Goal: Connect with others: Connect with others

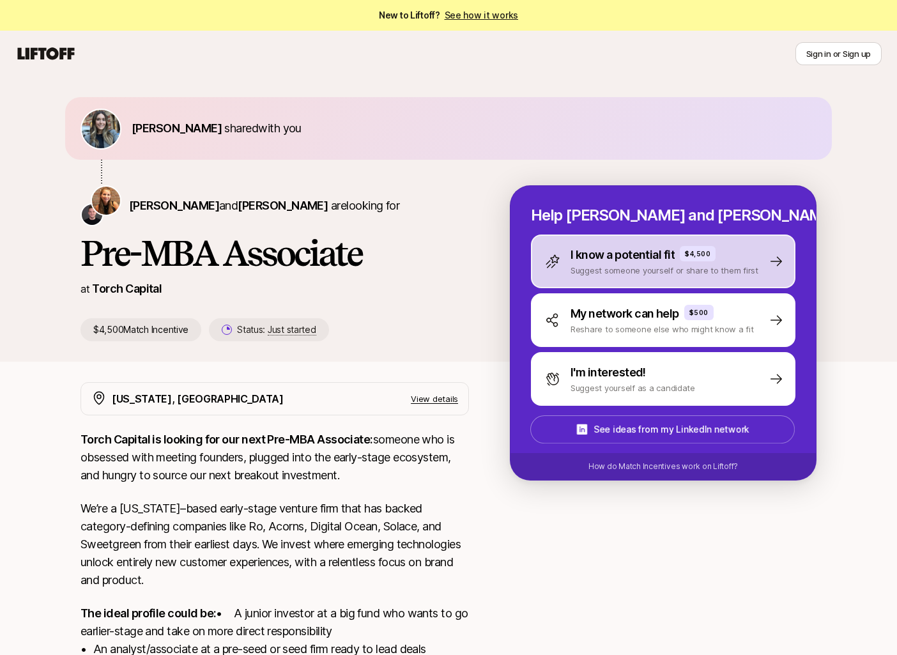
click at [641, 268] on p "Suggest someone yourself or share to them first" at bounding box center [664, 270] width 188 height 13
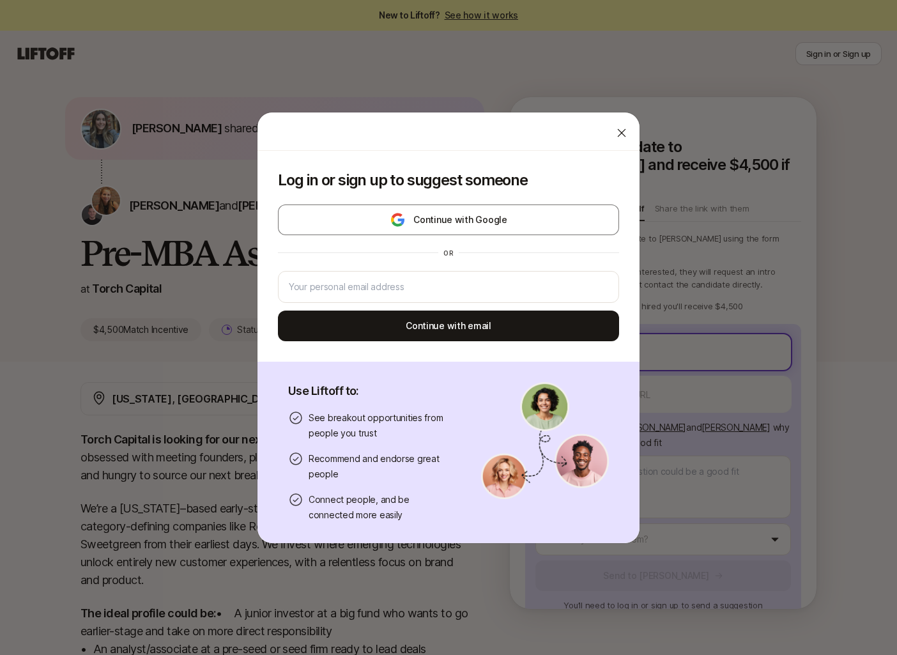
click at [611, 316] on body "New to Liftoff? See how it works Sign in or Sign up Sign in or Sign up [PERSON_…" at bounding box center [448, 327] width 897 height 655
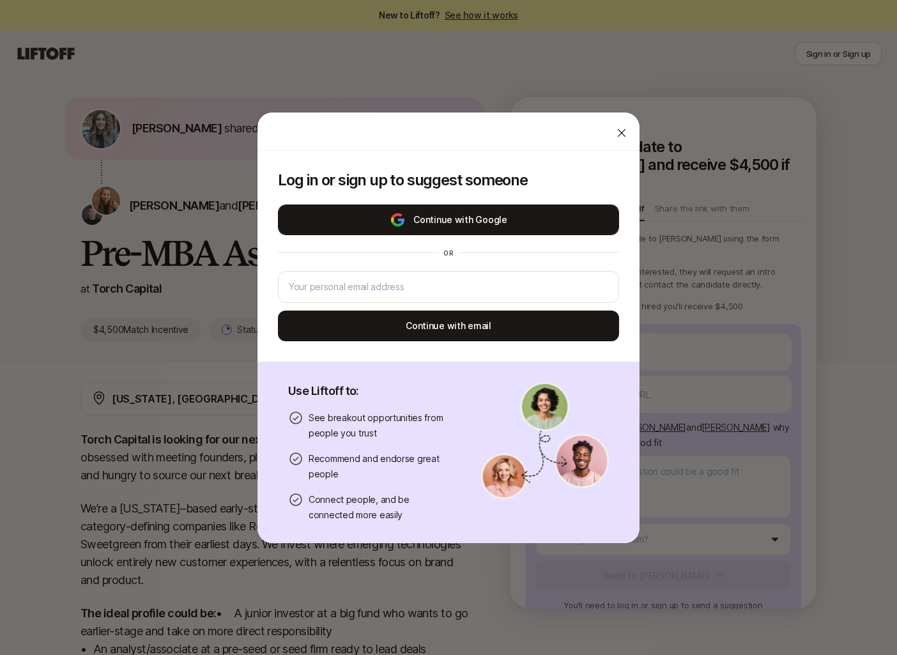
click at [524, 223] on button "Continue with Google" at bounding box center [448, 219] width 341 height 31
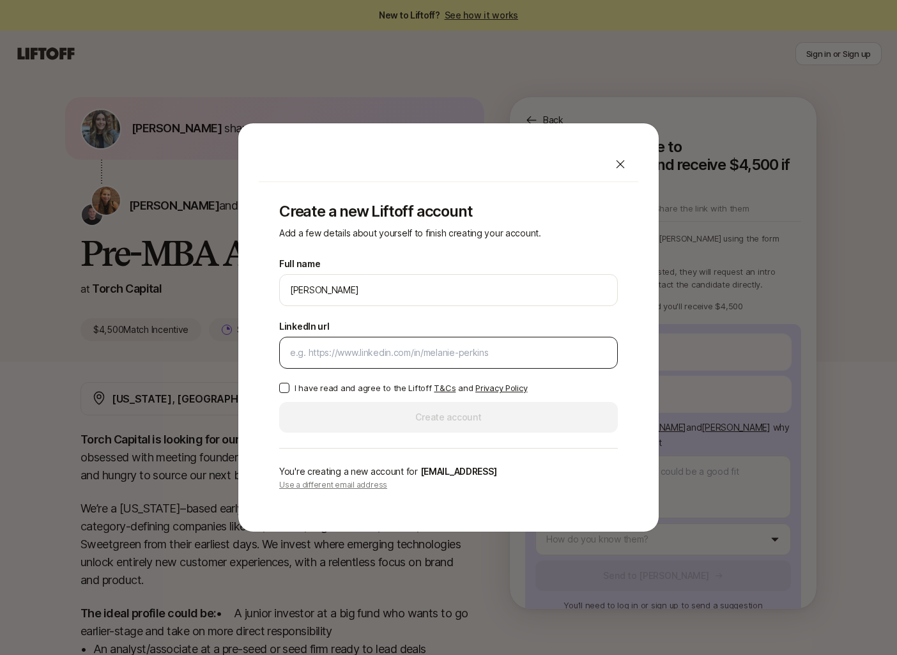
click at [496, 359] on input "LinkedIn url" at bounding box center [448, 352] width 317 height 15
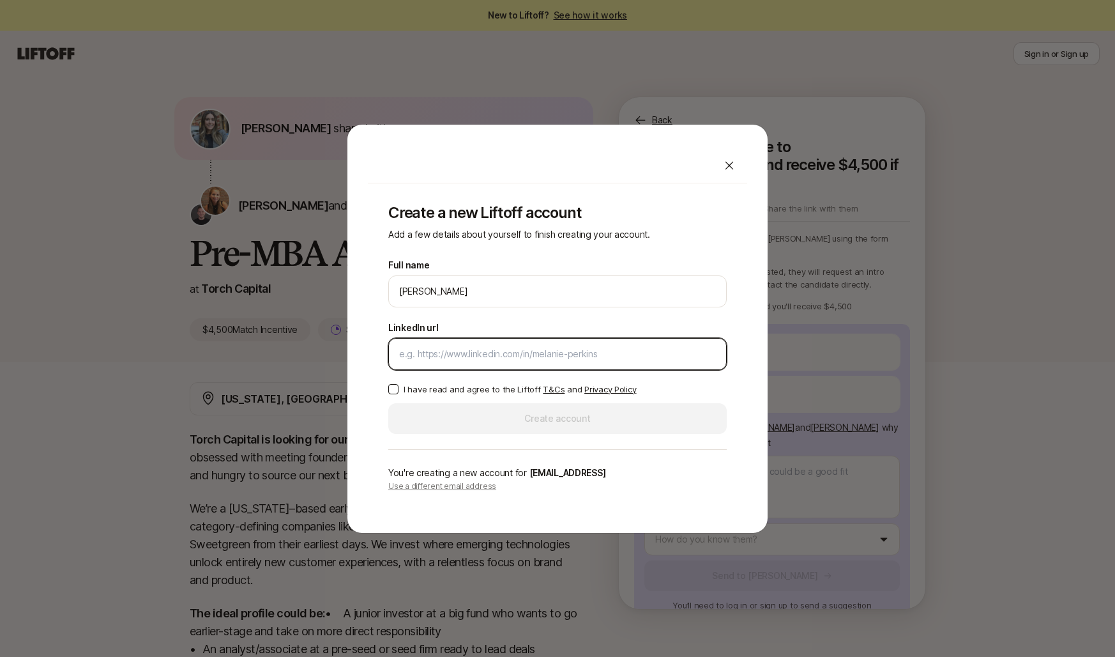
type textarea "x"
click at [483, 351] on input "LinkedIn url" at bounding box center [557, 353] width 317 height 15
paste input "[URL][DOMAIN_NAME]"
type input "[URL][DOMAIN_NAME]"
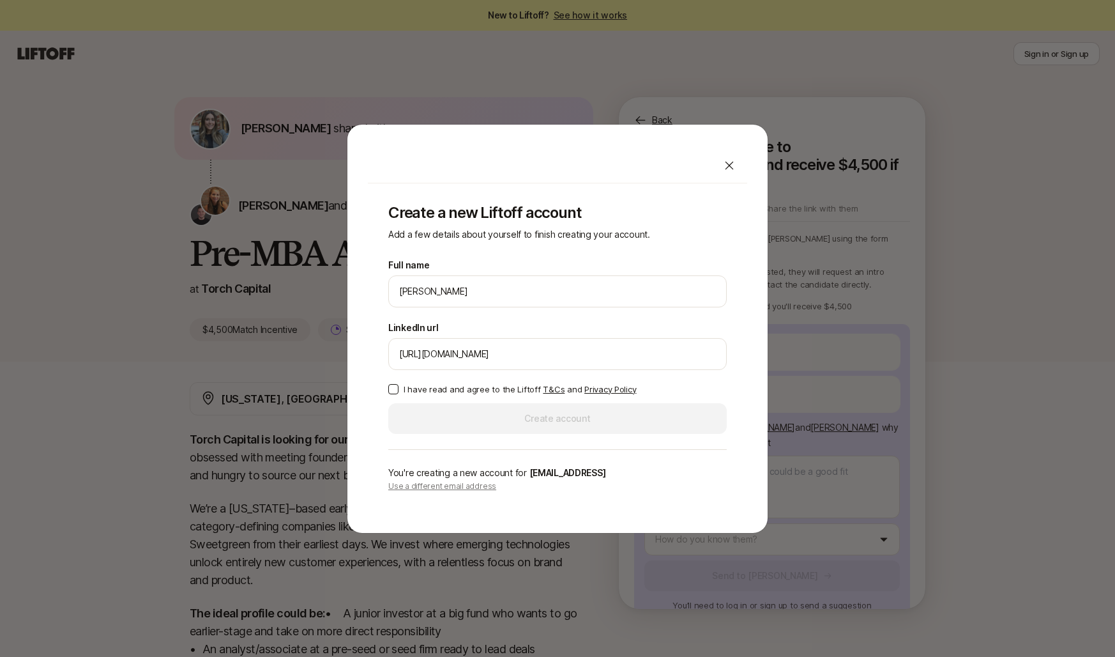
click at [441, 386] on p "I have read and agree to the Liftoff T&Cs and Privacy Policy" at bounding box center [520, 389] width 232 height 13
click at [399, 386] on button "I have read and agree to the Liftoff T&Cs and Privacy Policy" at bounding box center [393, 389] width 10 height 10
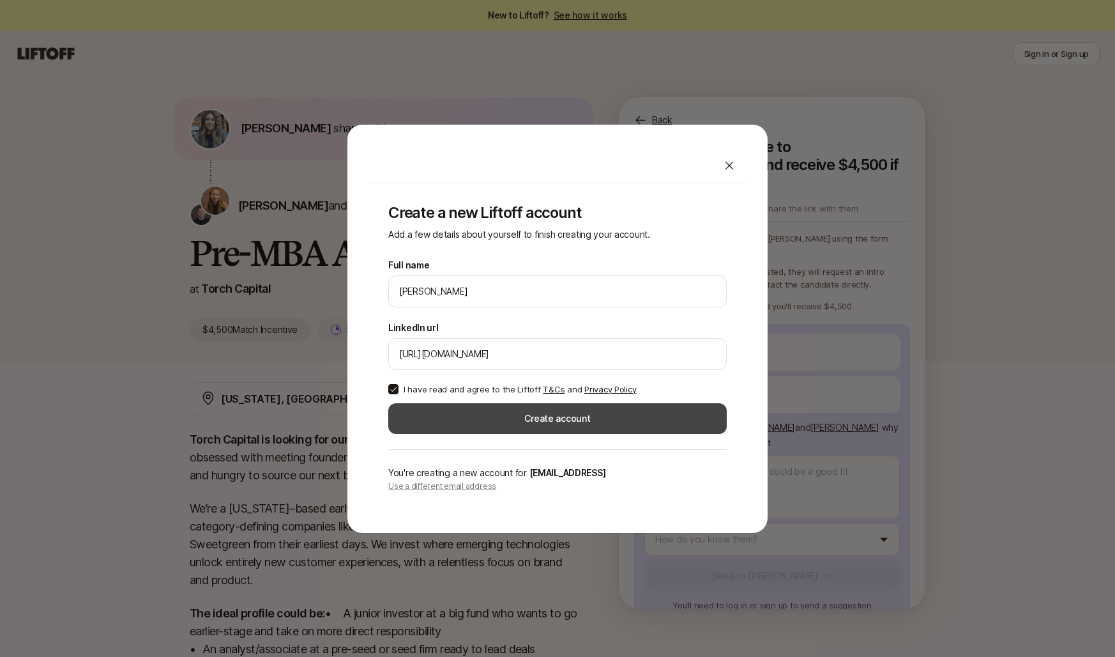
click at [471, 419] on button "Create account" at bounding box center [557, 418] width 338 height 31
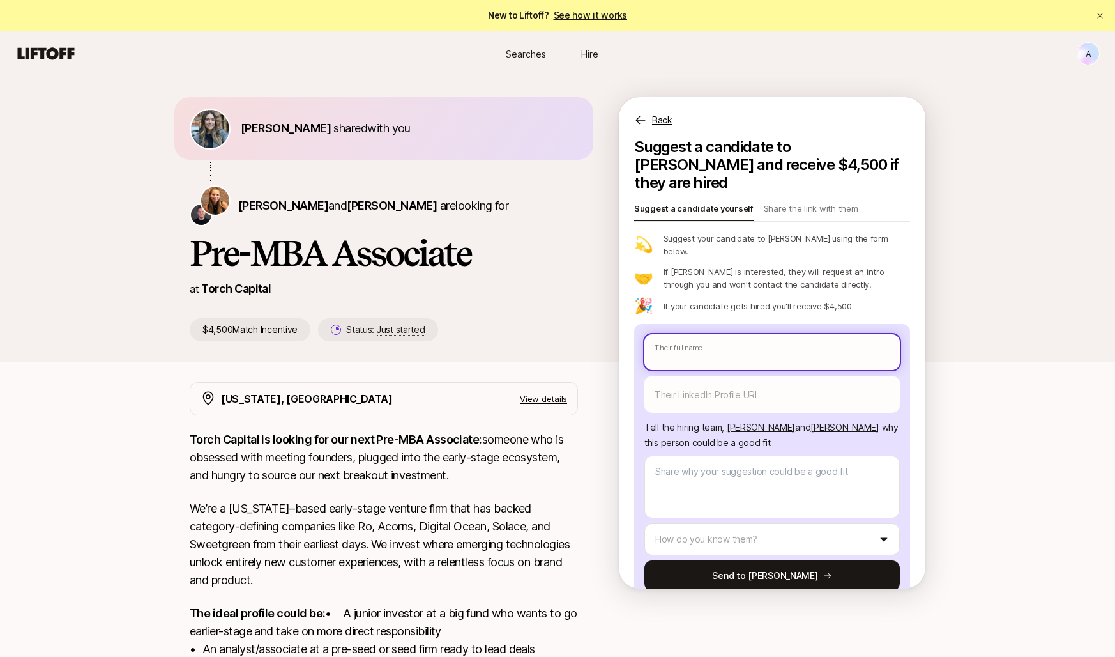
click at [748, 334] on input "text" at bounding box center [771, 352] width 255 height 36
type textarea "x"
type input "R"
type textarea "x"
type input "Ro"
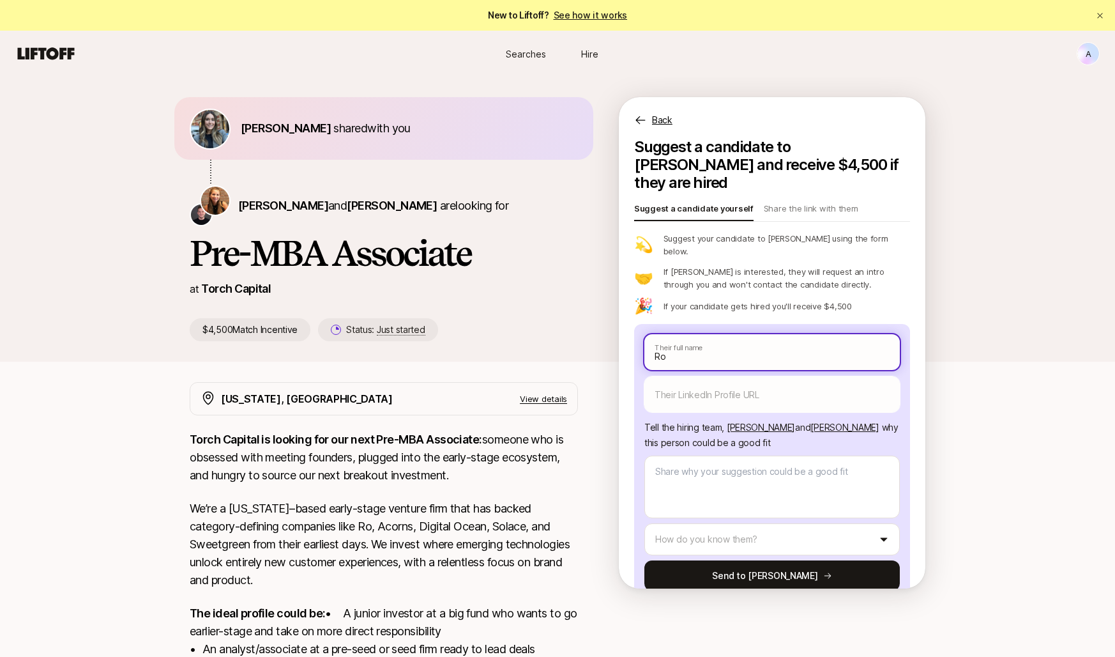
type textarea "x"
type input "Rog"
type textarea "x"
type input "Roge"
type textarea "x"
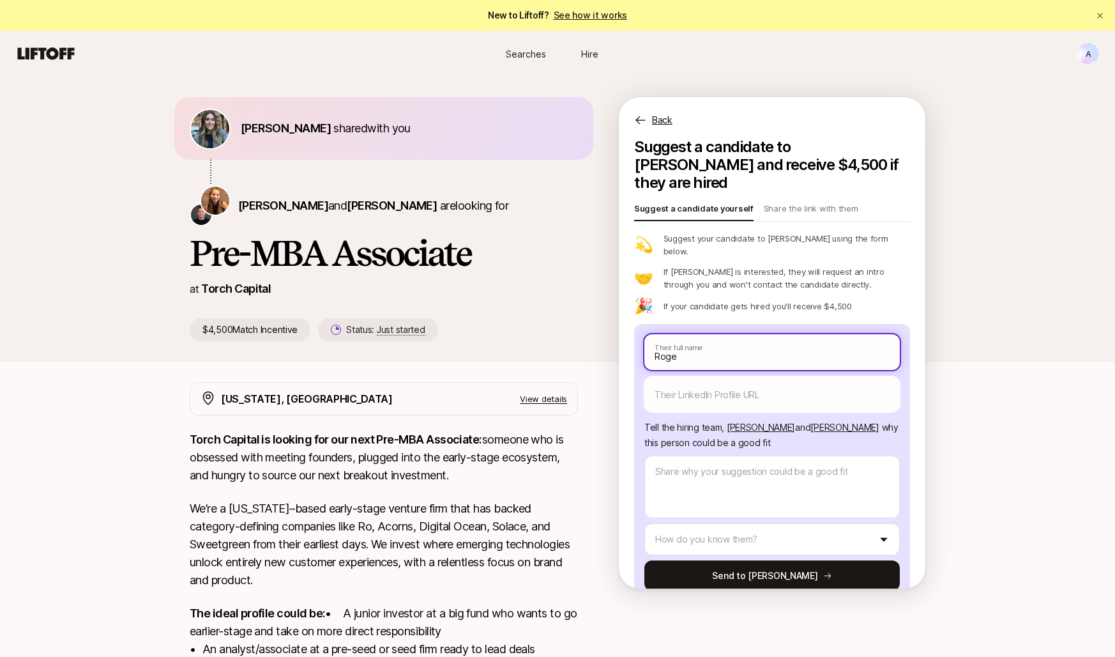
type input "[PERSON_NAME]"
type textarea "x"
type input "Rogeli"
type textarea "x"
type input "[PERSON_NAME]"
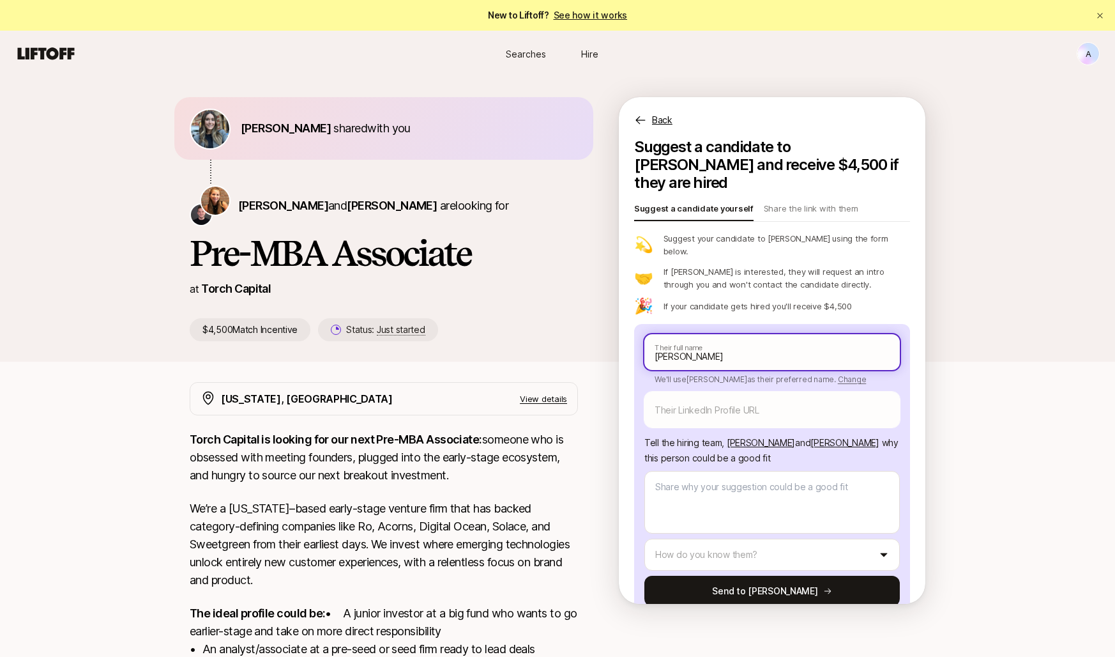
click at [786, 334] on input "[PERSON_NAME]" at bounding box center [771, 352] width 255 height 36
type textarea "x"
type input "[PERSON_NAME]"
type textarea "x"
type input "[PERSON_NAME]"
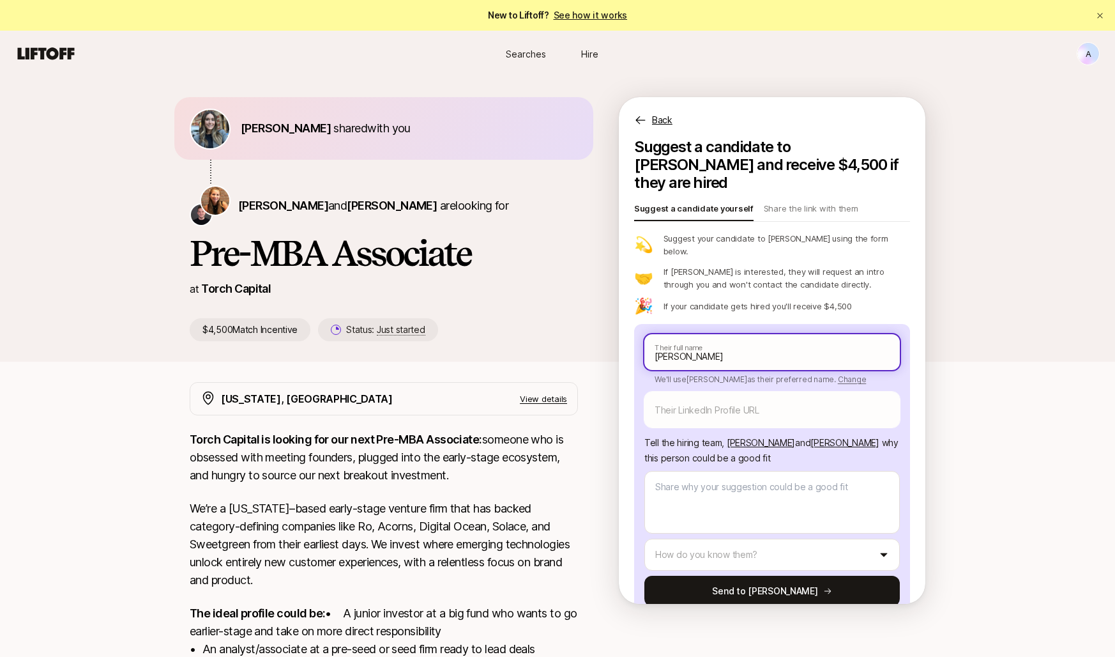
type textarea "x"
type input "[PERSON_NAME]"
type textarea "x"
type input "[PERSON_NAME]"
type textarea "x"
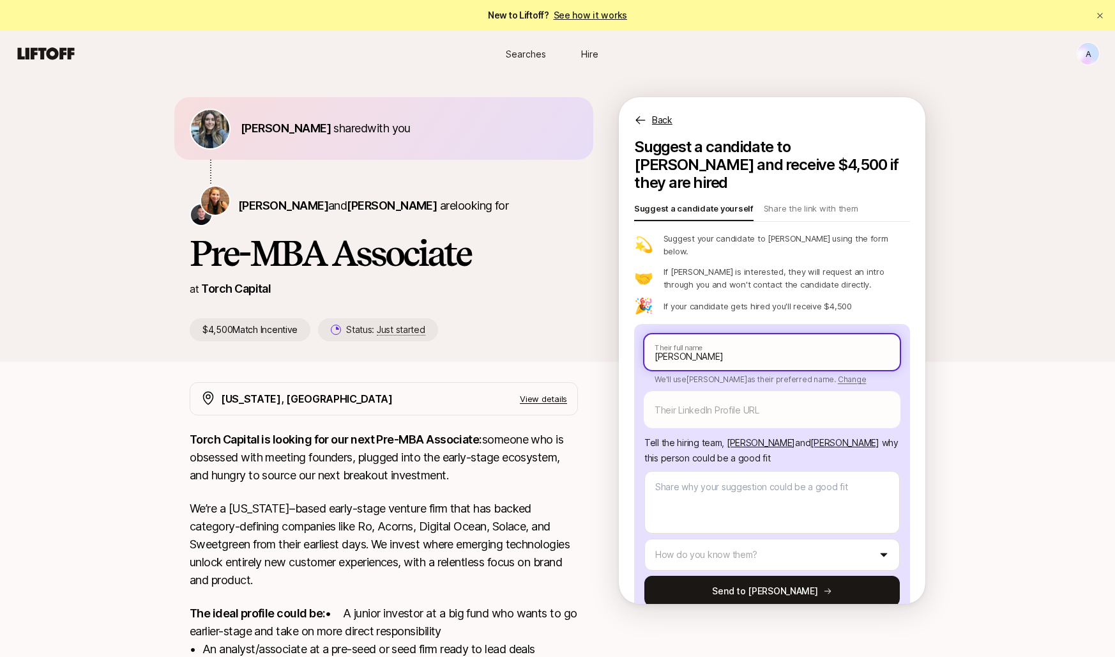
type input "[PERSON_NAME]"
type textarea "x"
type input "[PERSON_NAME]"
type textarea "x"
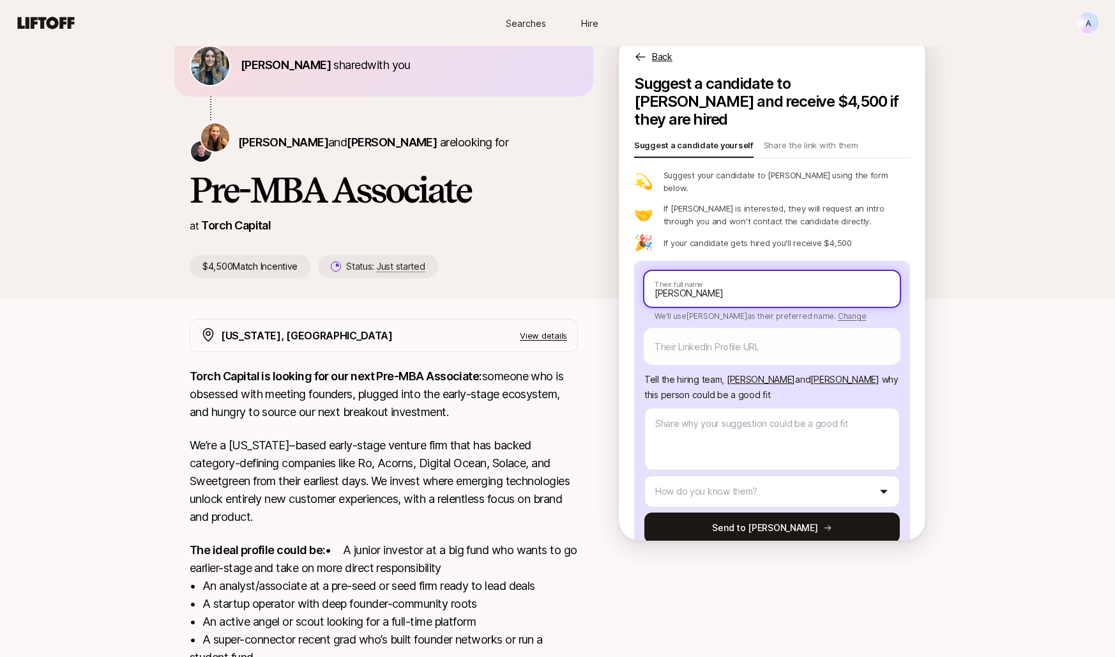
scroll to position [224, 0]
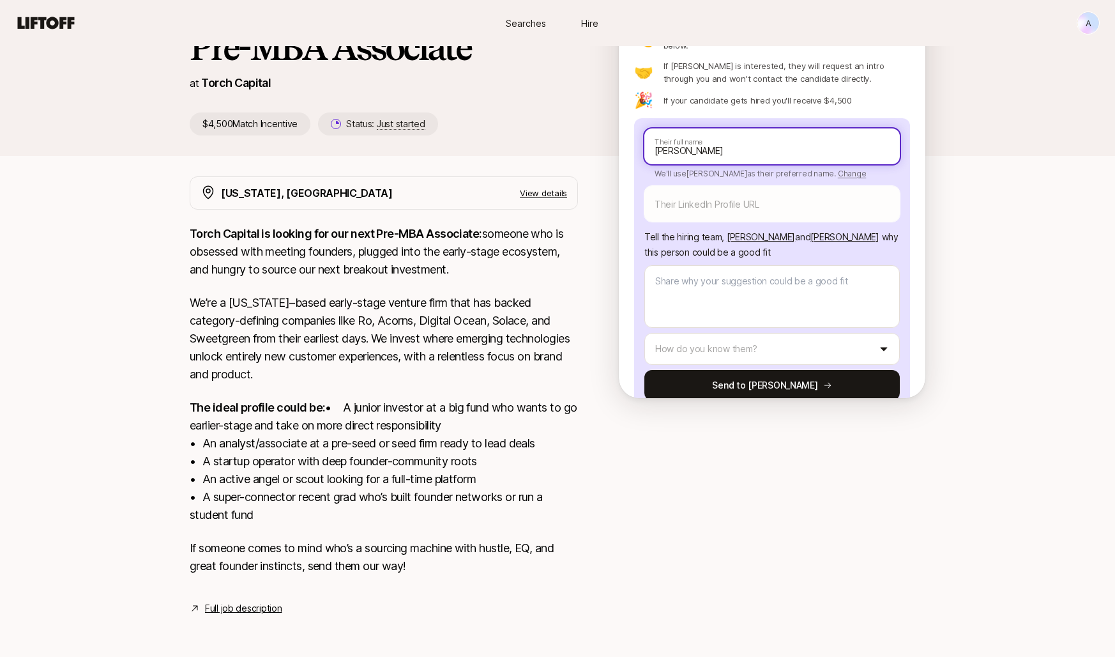
type input "[PERSON_NAME]"
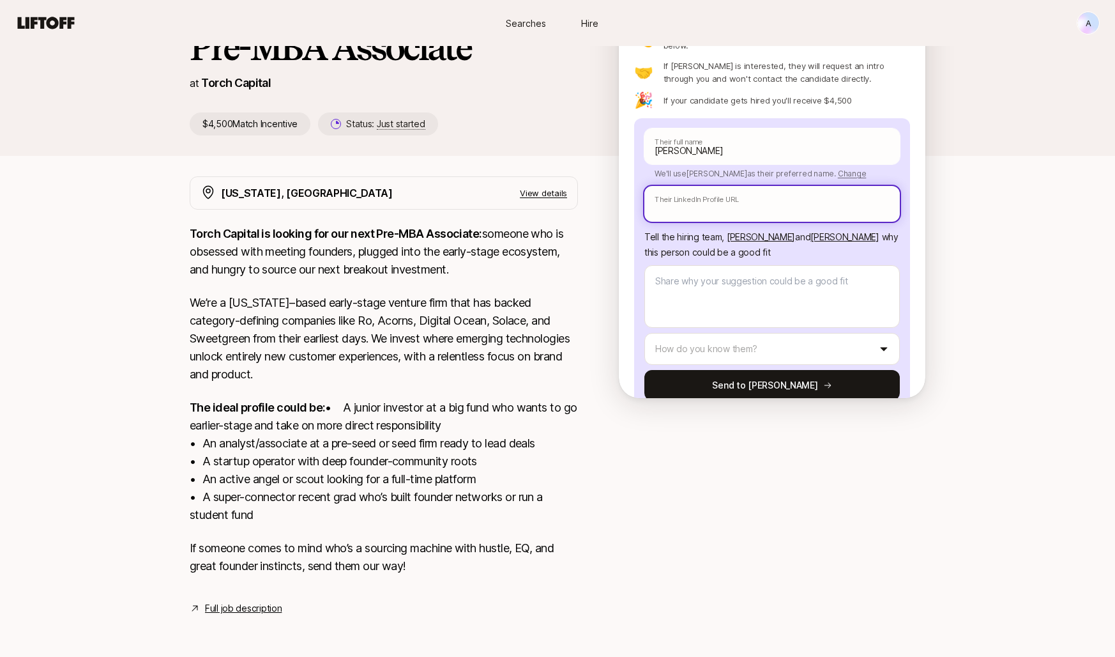
click at [701, 186] on input "text" at bounding box center [771, 204] width 255 height 36
paste input "[URL][DOMAIN_NAME]"
type textarea "x"
type input "[URL][DOMAIN_NAME]"
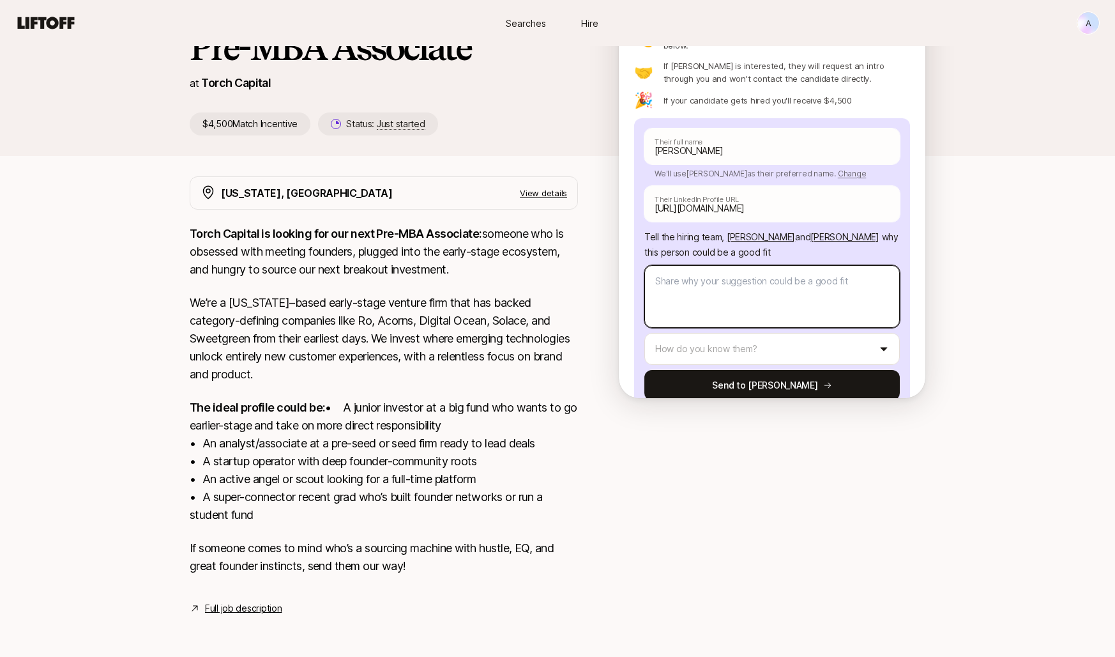
click at [706, 265] on textarea at bounding box center [771, 296] width 255 height 63
type textarea "x"
type textarea "D"
type textarea "x"
type textarea "De"
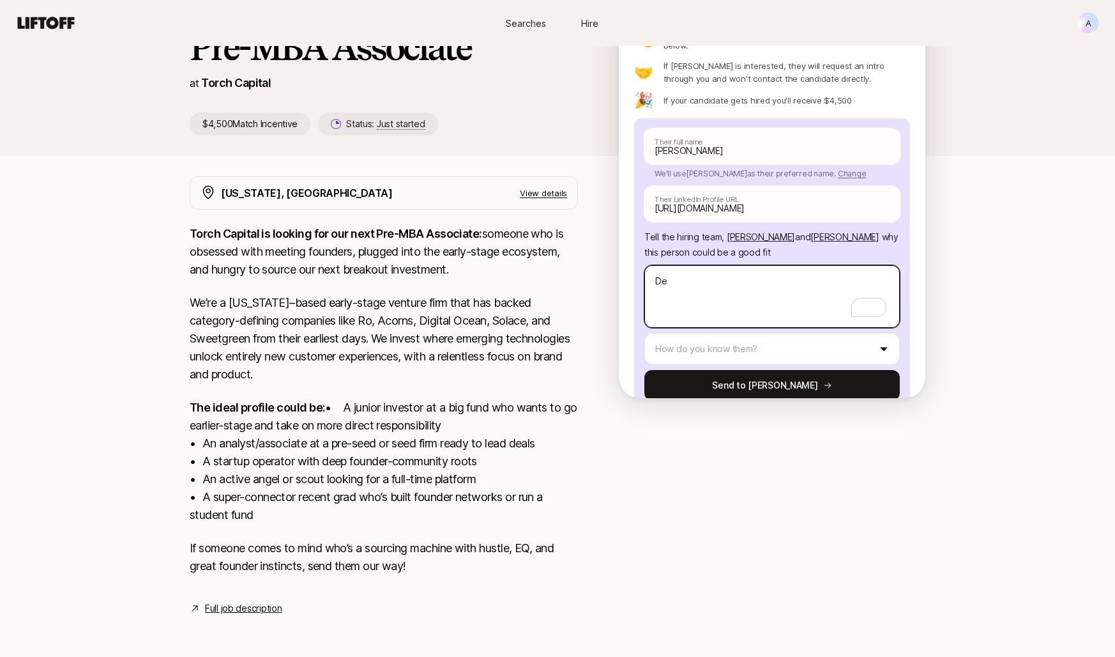
type textarea "x"
type textarea "[PERSON_NAME]"
type textarea "x"
type textarea "Deep"
type textarea "x"
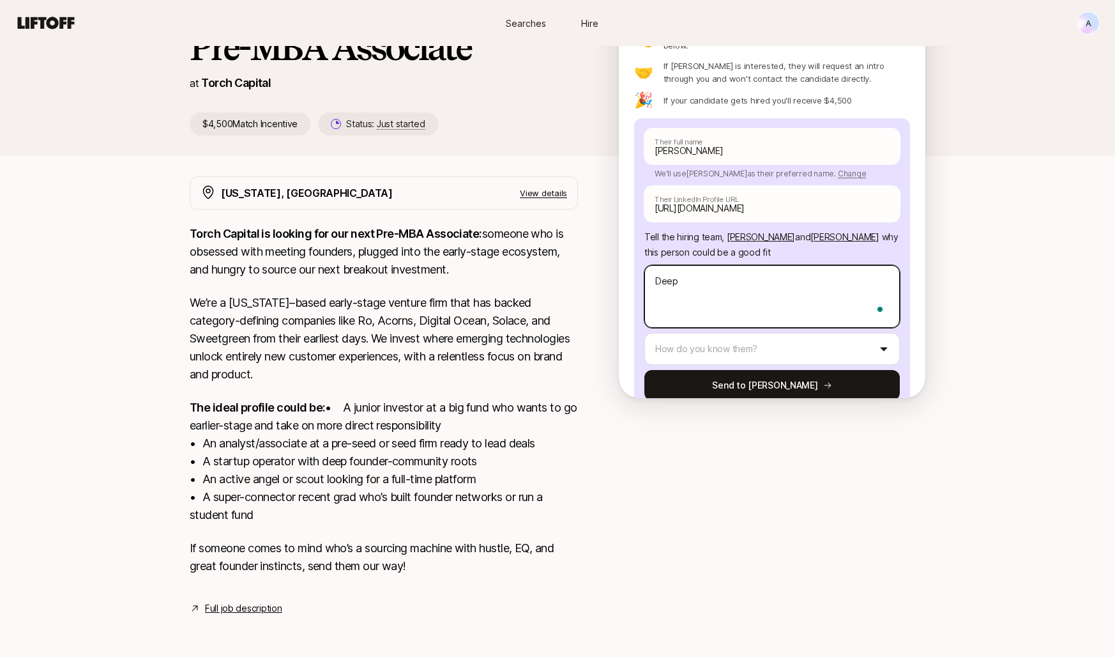
type textarea "Deepl"
type textarea "x"
type textarea "Deeply"
type textarea "x"
type textarea "Deeply"
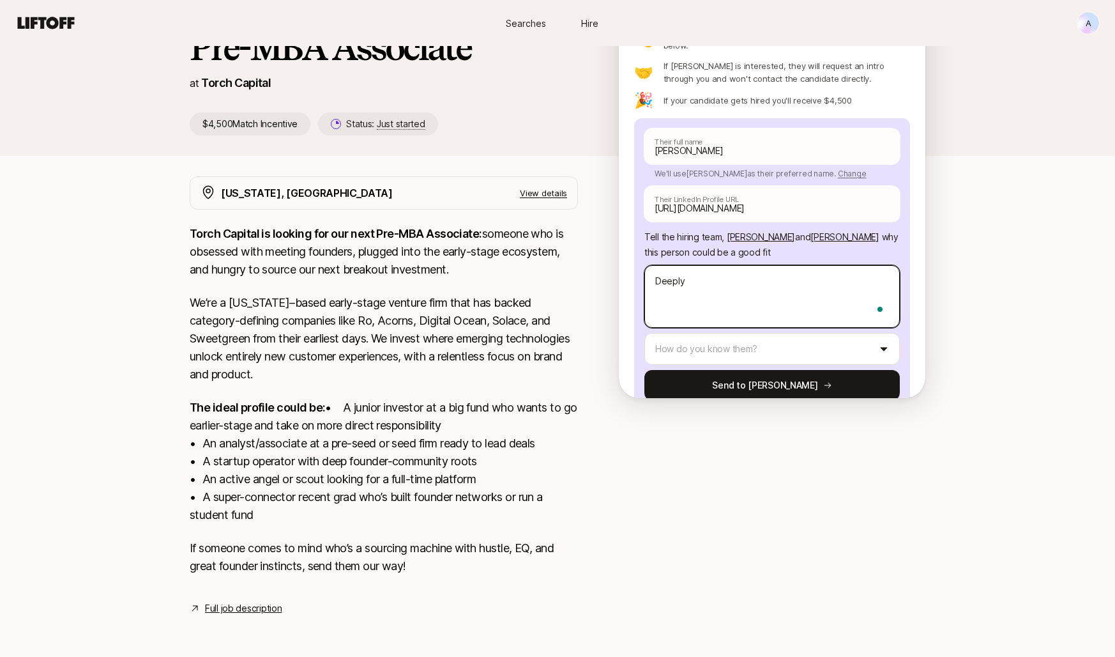
type textarea "x"
type textarea "Deeply c"
type textarea "x"
type textarea "Deeply co"
type textarea "x"
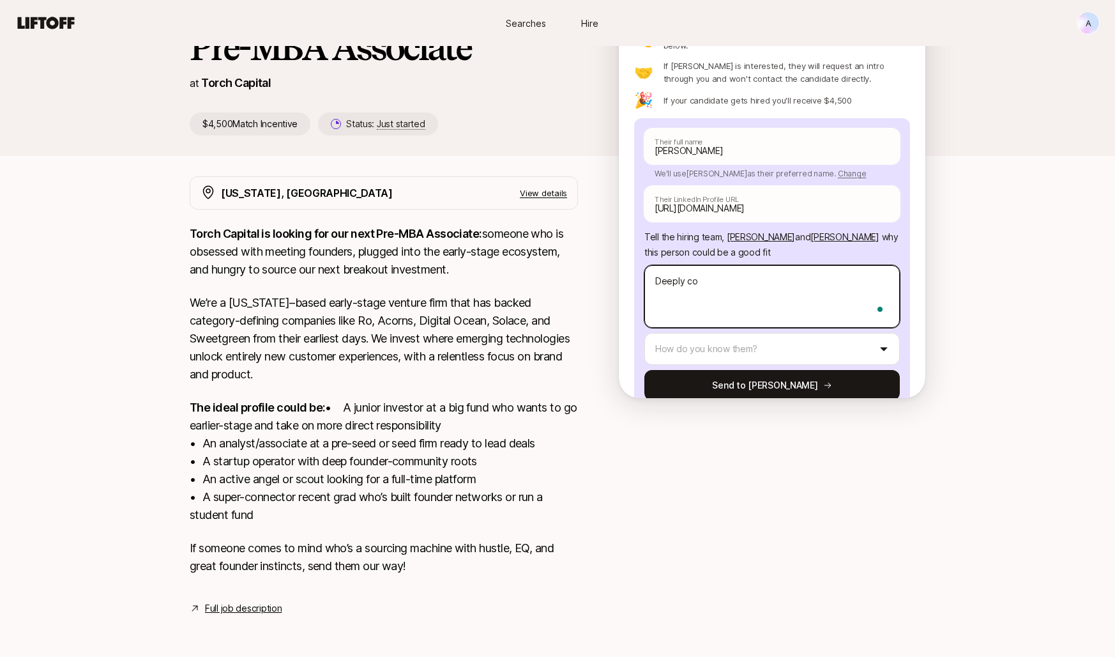
type textarea "Deeply con"
type textarea "x"
type textarea "Deeply conn"
type textarea "x"
type textarea "Deeply conne"
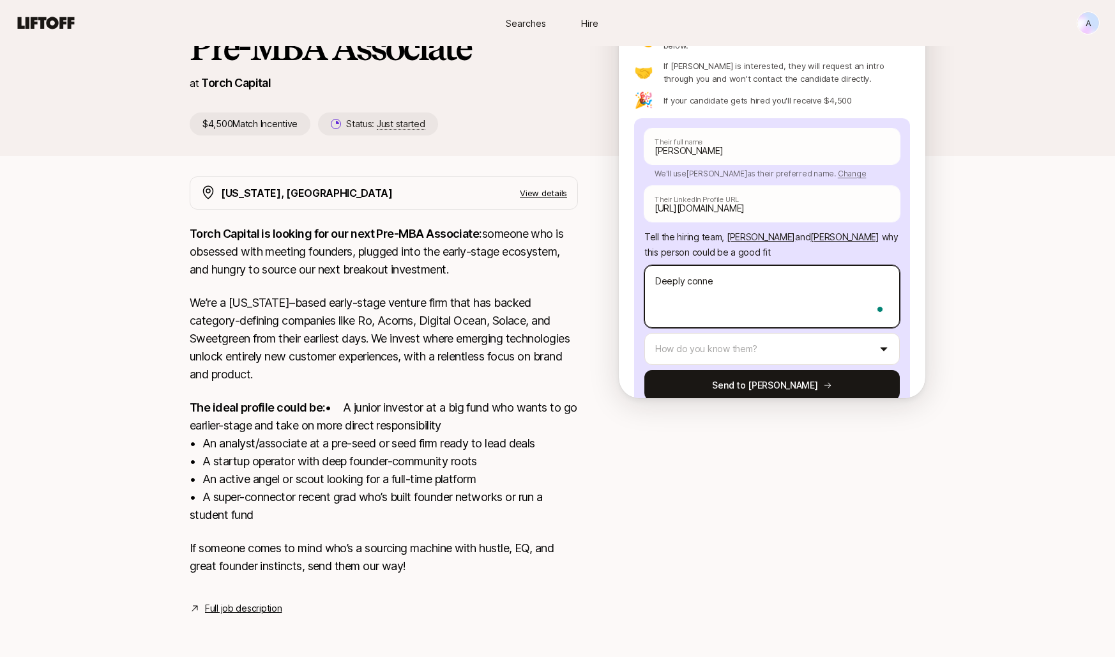
type textarea "x"
type textarea "Deeply connec"
type textarea "x"
type textarea "Deeply connect"
type textarea "x"
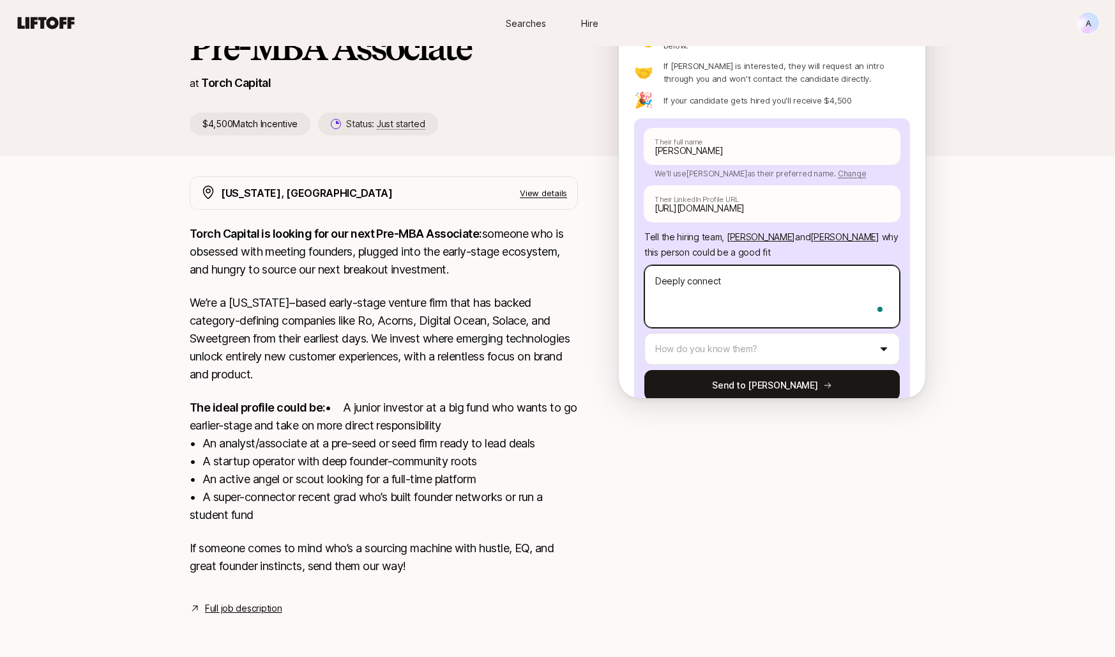
type textarea "Deeply connecte"
type textarea "x"
type textarea "Deeply connected"
type textarea "x"
type textarea "Deeply connected"
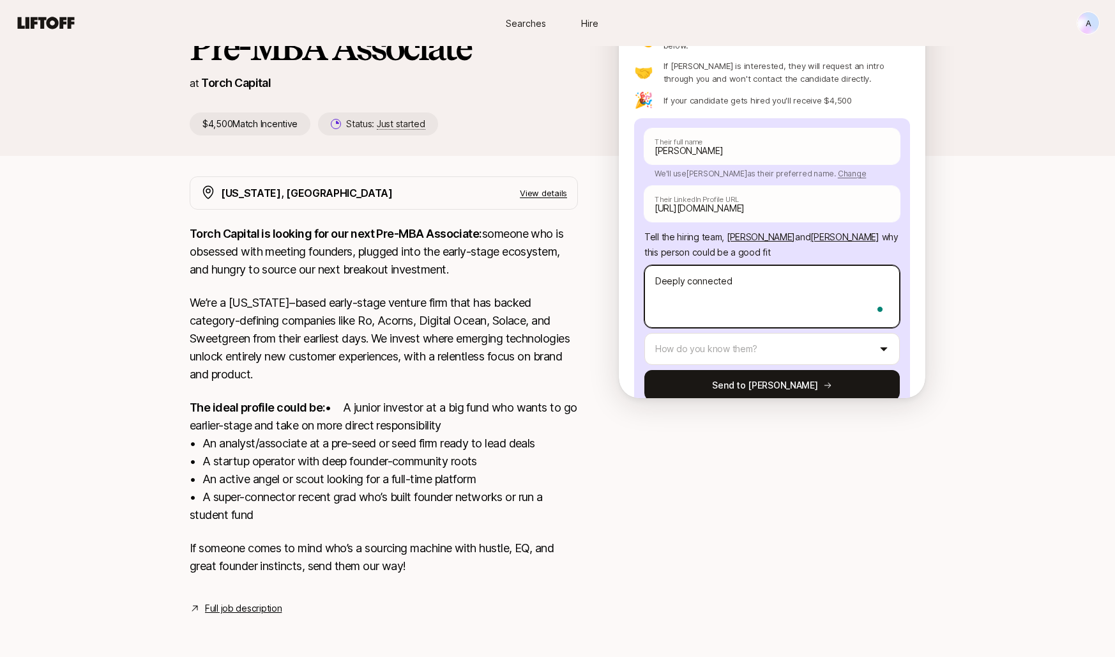
type textarea "x"
type textarea "Deeply connected to"
type textarea "x"
type textarea "Deeply connected to"
type textarea "x"
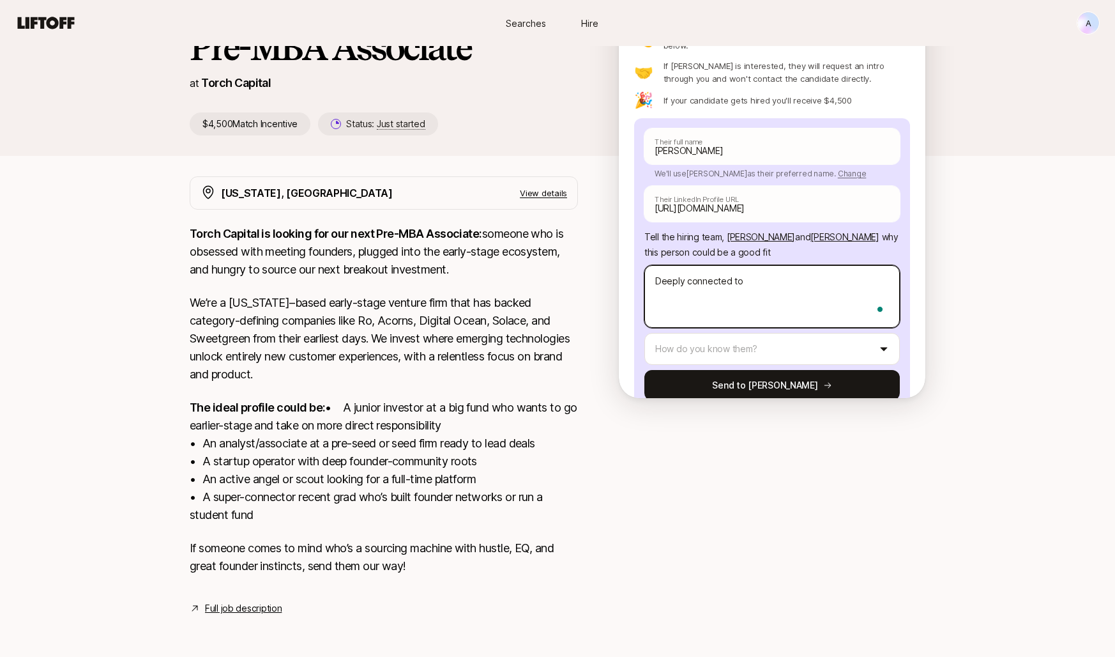
type textarea "Deeply connected to t"
type textarea "x"
type textarea "Deeply connected to th"
type textarea "x"
type textarea "Deeply connected to the"
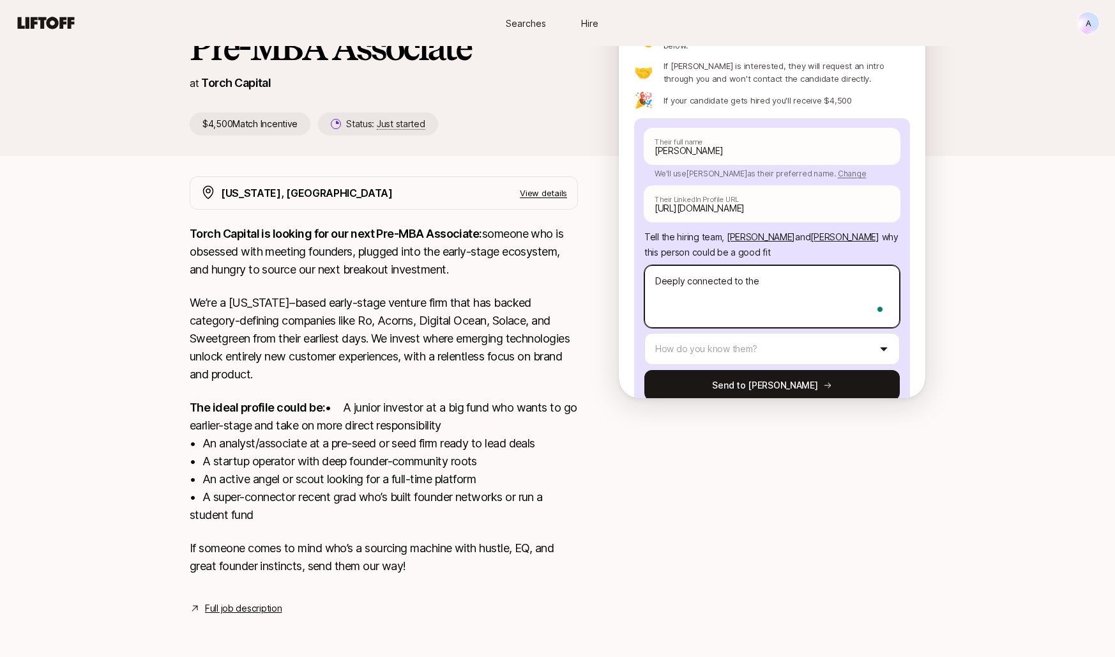
type textarea "x"
type textarea "Deeply connected to the"
type textarea "x"
type textarea "Deeply connected to the e"
type textarea "x"
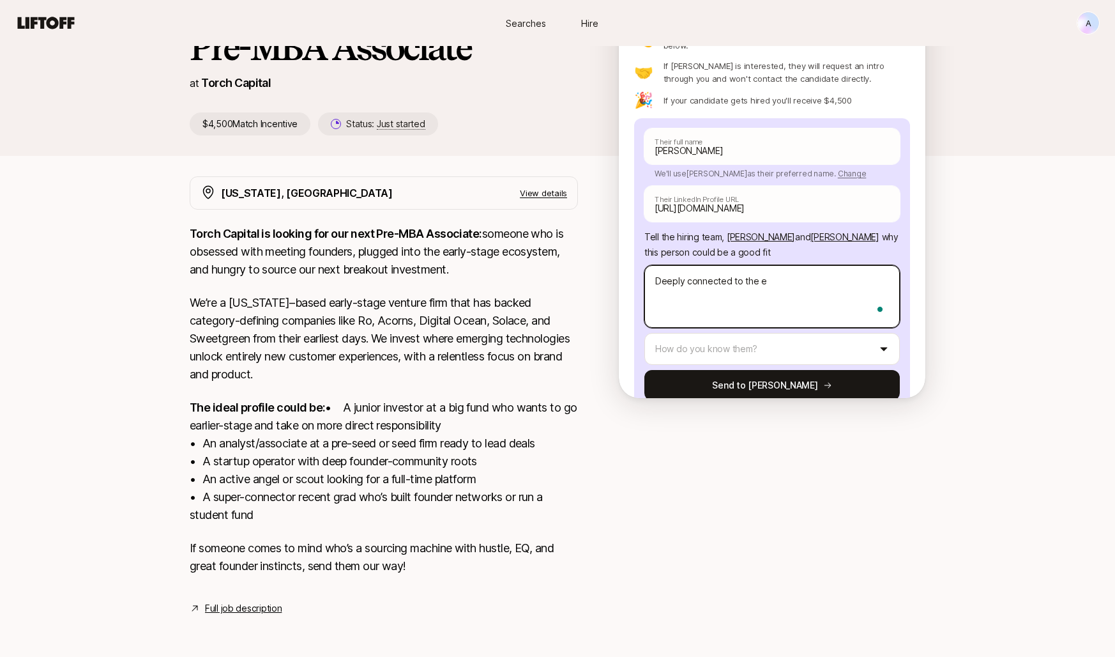
type textarea "Deeply connected to the en"
type textarea "x"
type textarea "Deeply connected to the ent"
type textarea "x"
type textarea "Deeply connected to the enti"
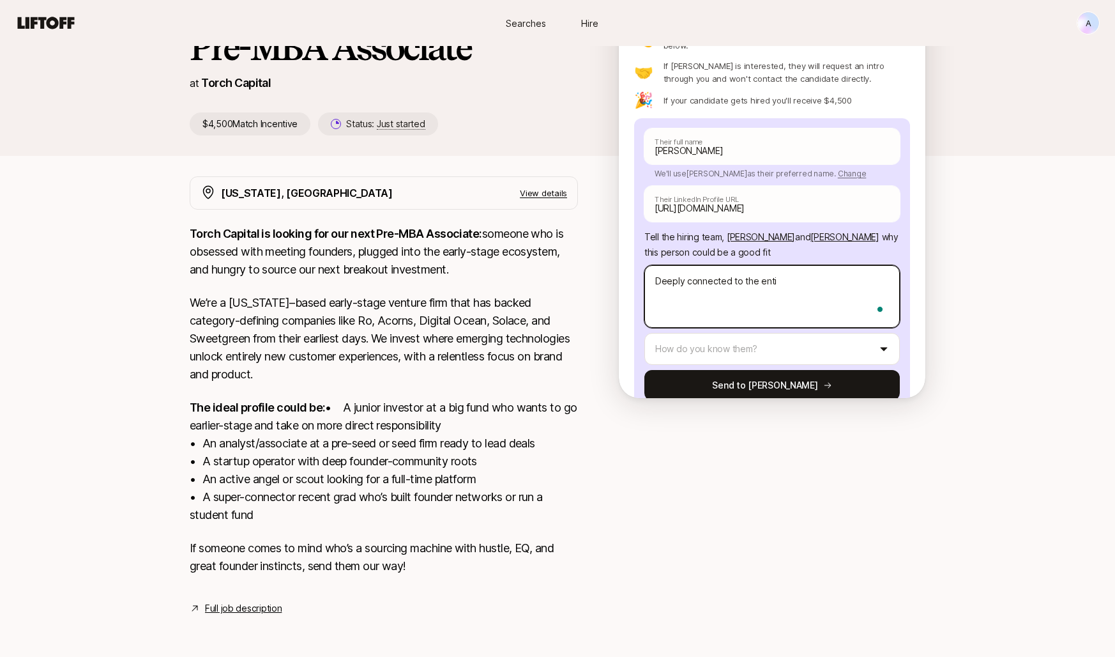
type textarea "x"
type textarea "Deeply connected to the entir"
type textarea "x"
type textarea "Deeply connected to the entire"
type textarea "x"
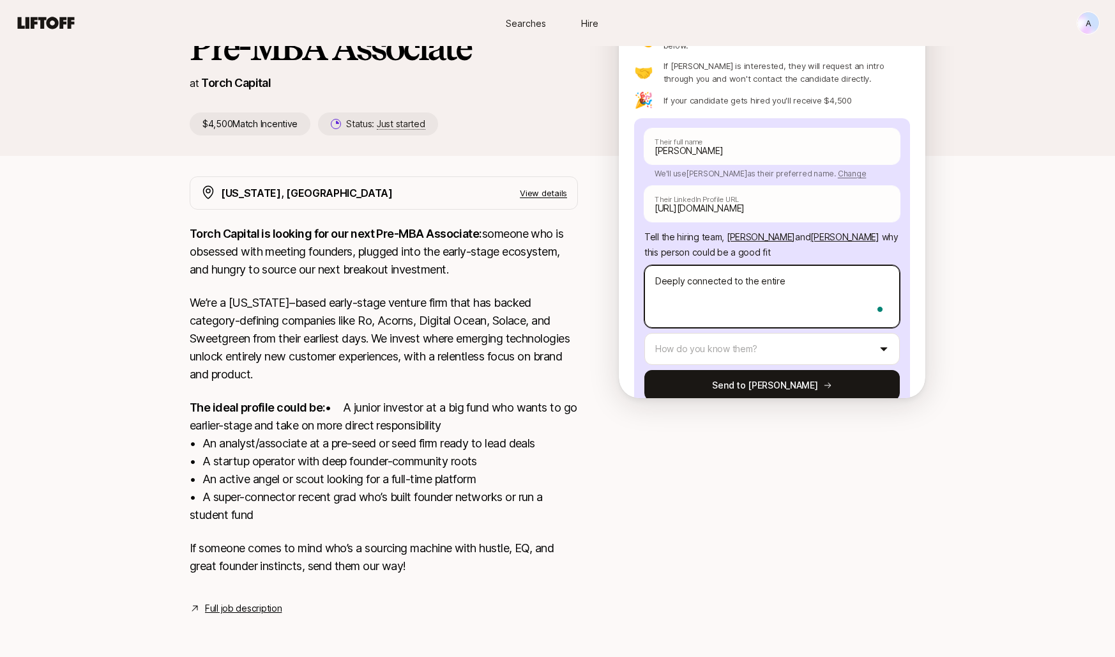
type textarea "Deeply connected to the entire"
type textarea "x"
type textarea "Deeply connected to the entire e"
type textarea "x"
type textarea "Deeply connected to the entire ec"
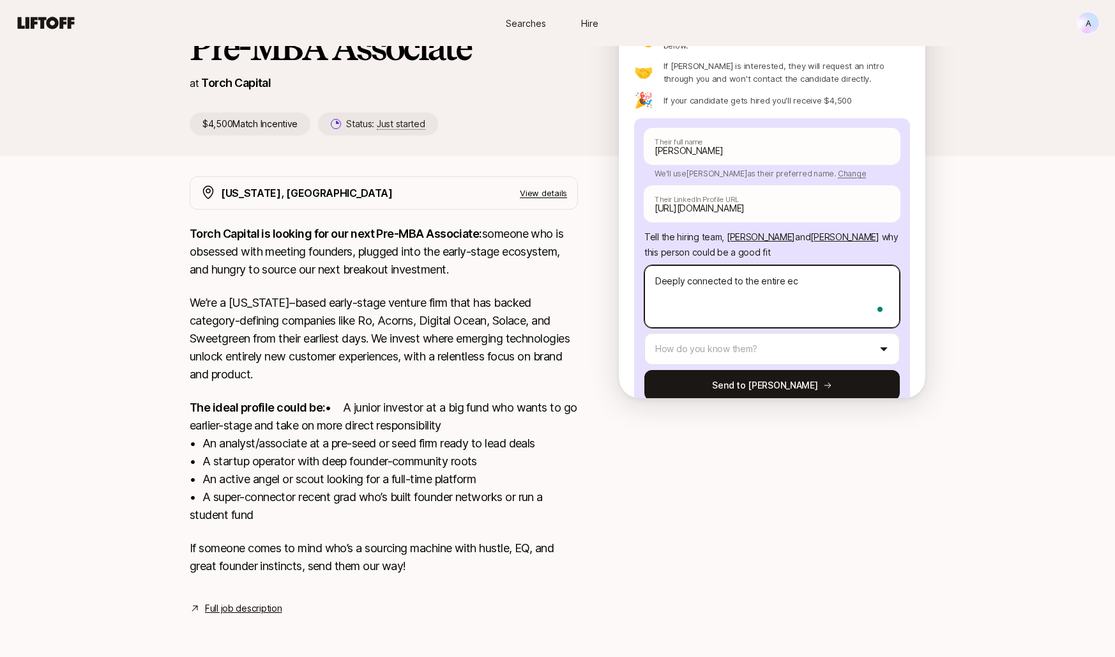
type textarea "x"
type textarea "Deeply connected to the entire eco"
type textarea "x"
type textarea "Deeply connected to the entire ecos"
type textarea "x"
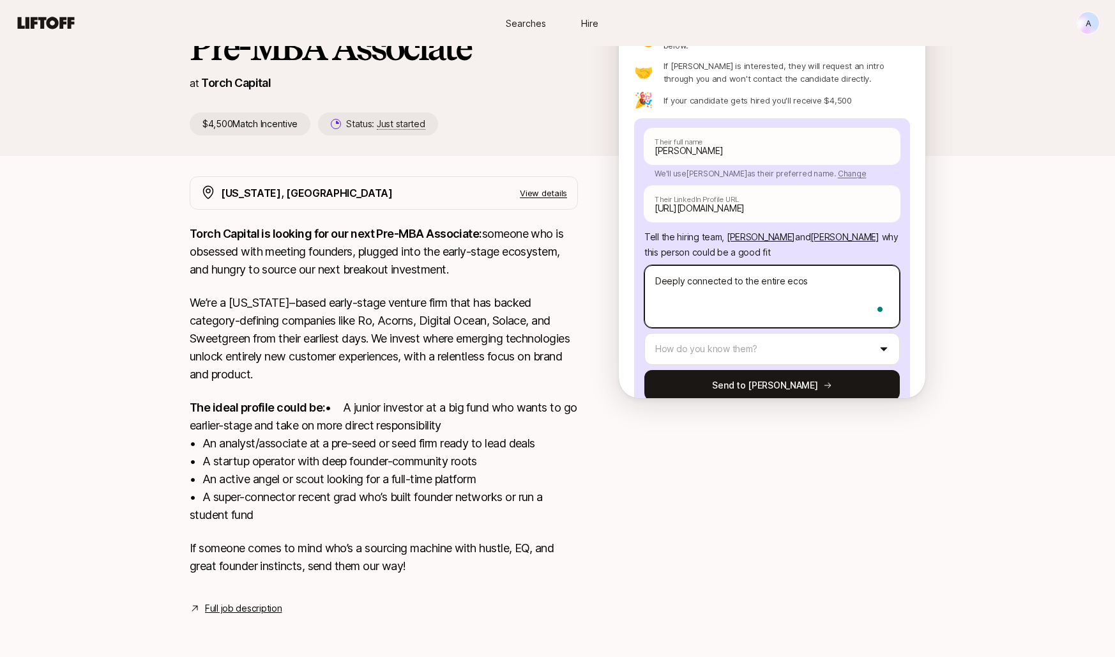
type textarea "Deeply connected to the entire ecosy"
type textarea "x"
type textarea "Deeply connected to the entire ecosys"
type textarea "x"
type textarea "Deeply connected to the entire ecosyst"
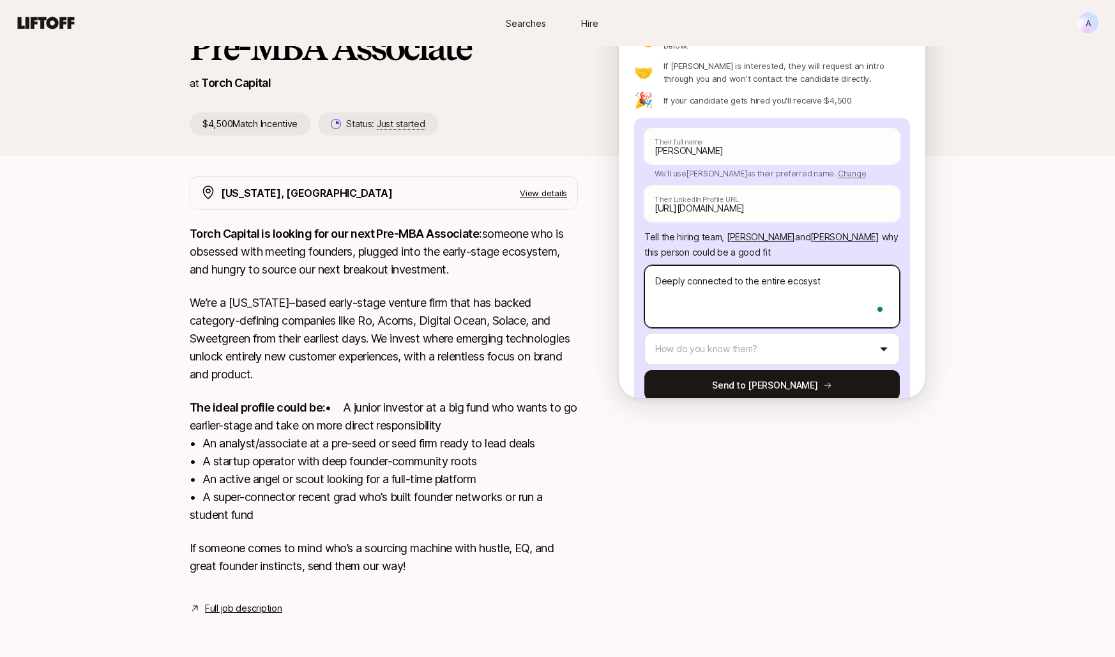
type textarea "x"
type textarea "Deeply connected to the entire ecosystem"
type textarea "x"
type textarea "Deeply connected to the entire ecosystem"
type textarea "x"
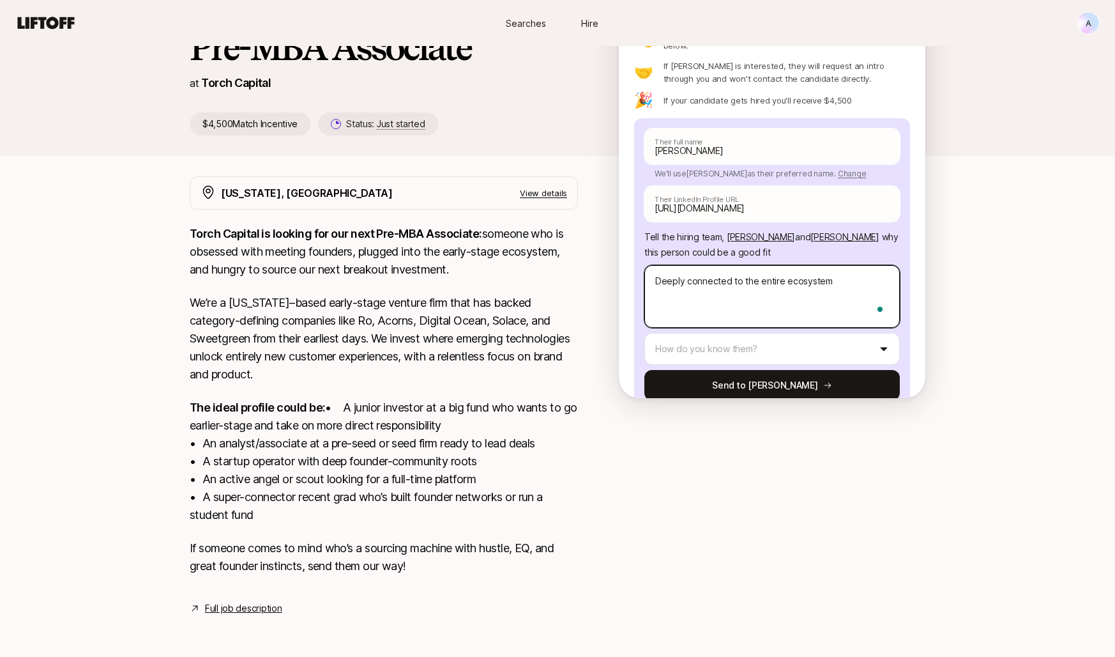
type textarea "Deeply connected to the entire ecosystem"
type textarea "x"
type textarea "Deeply connected to the entire ecosystem."
type textarea "x"
type textarea "Deeply connected to the entire ecosystem."
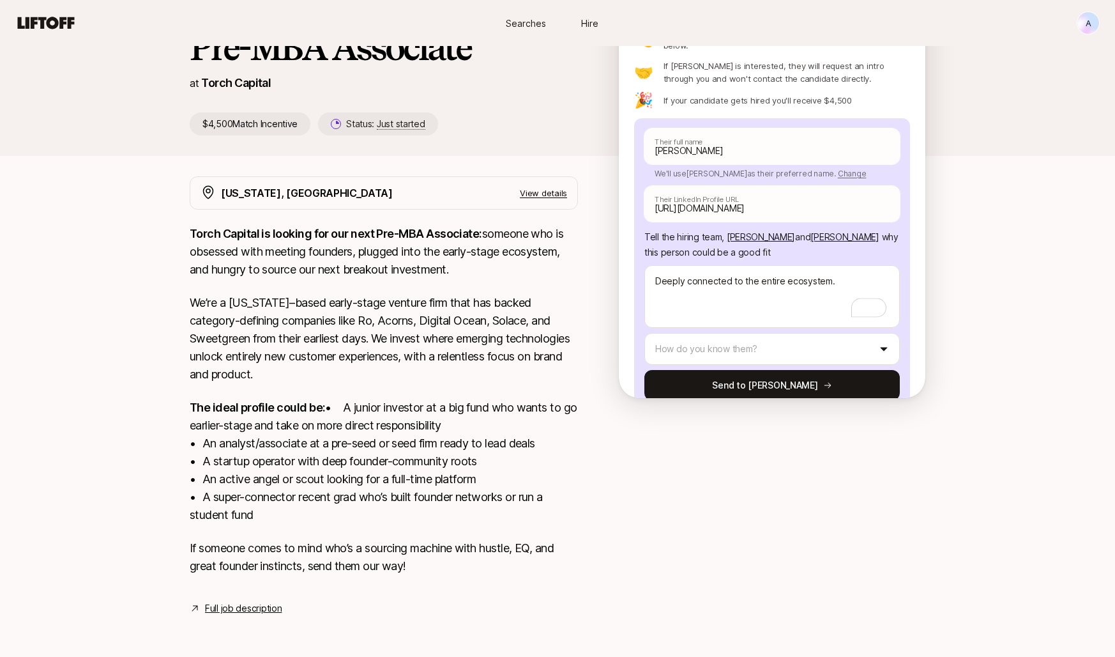
click at [716, 323] on div "[PERSON_NAME] Their full name We'll use [PERSON_NAME] as their preferred name. …" at bounding box center [771, 264] width 255 height 272
click at [716, 310] on html "New to Liftoff? See how it works A Searches Hire Searches Hire A [PERSON_NAME] …" at bounding box center [557, 122] width 1115 height 657
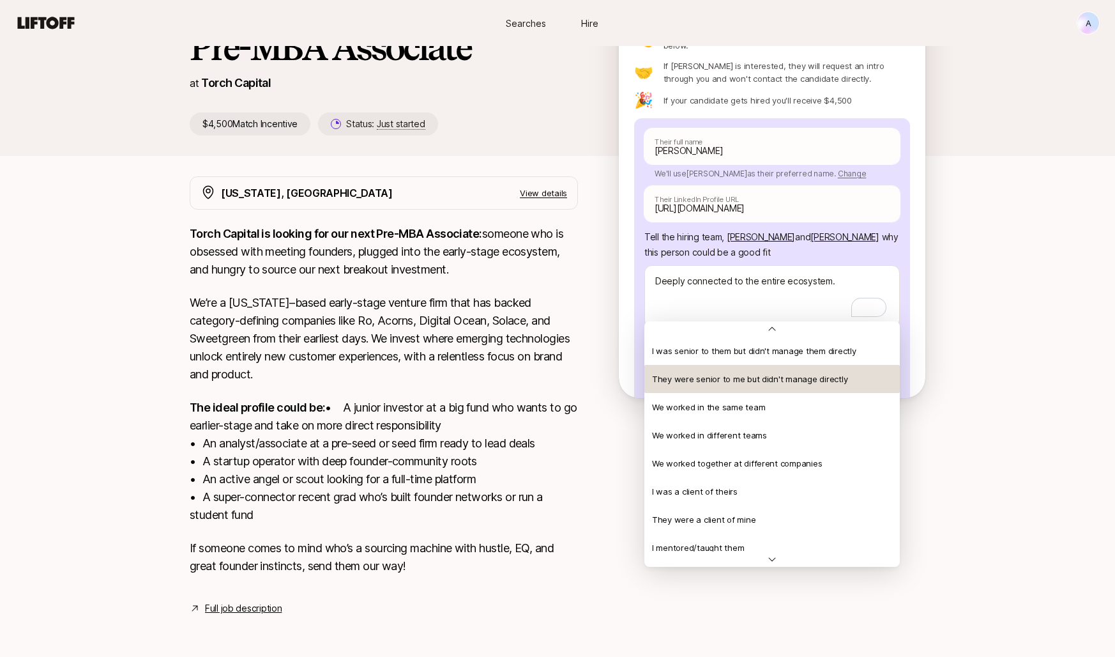
scroll to position [57, 0]
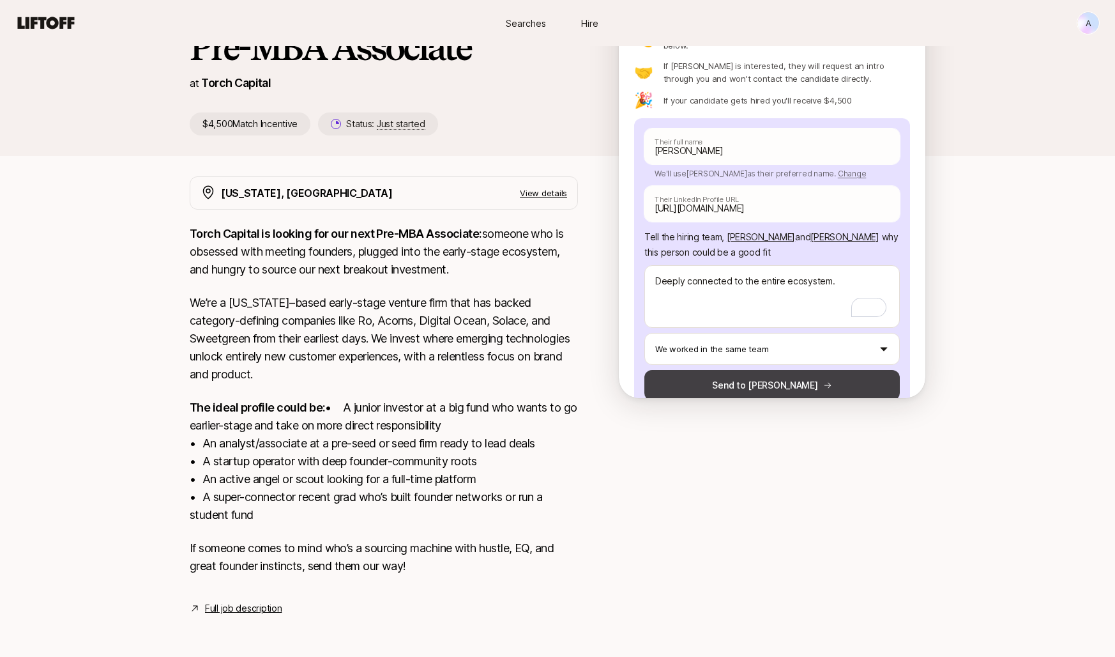
click at [685, 370] on button "Send to [PERSON_NAME]" at bounding box center [771, 385] width 255 height 31
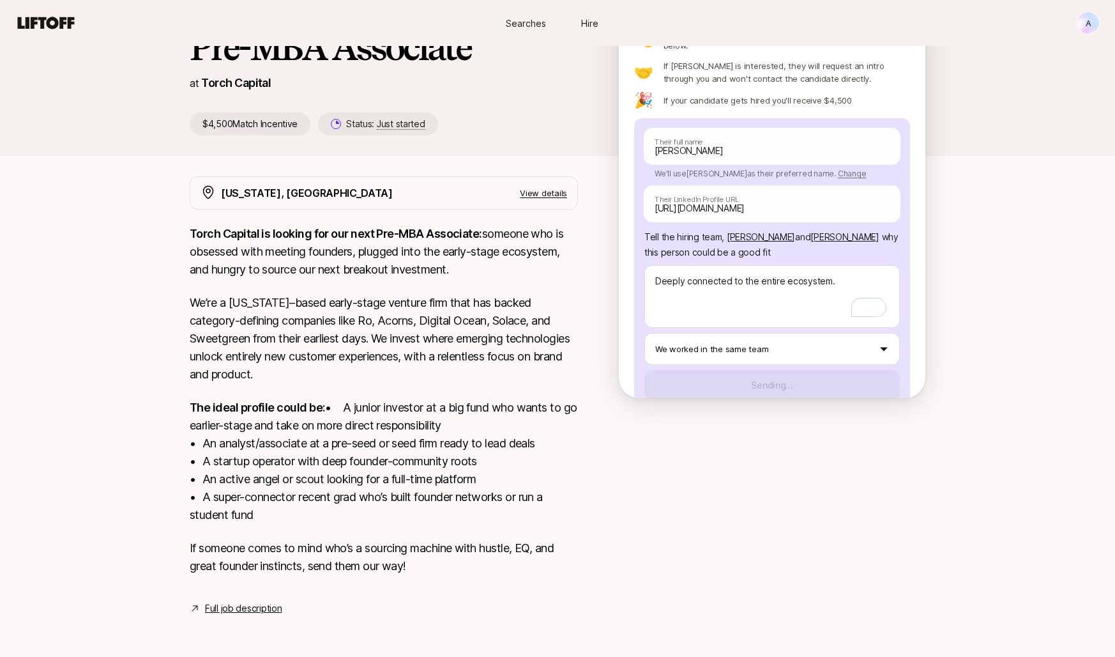
type textarea "x"
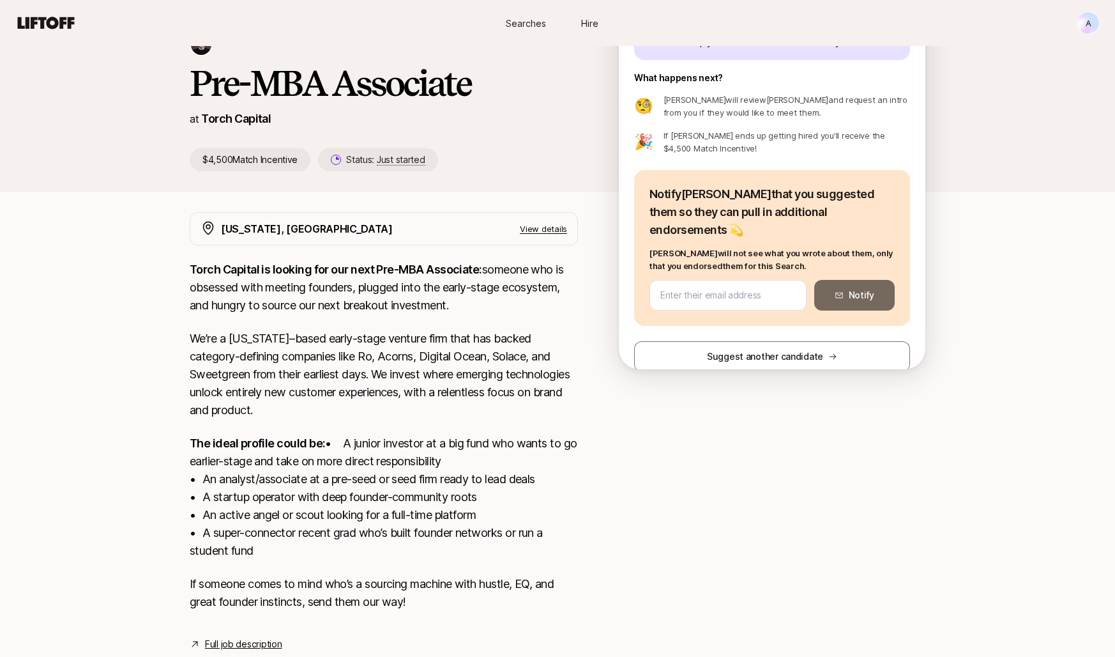
scroll to position [117, 0]
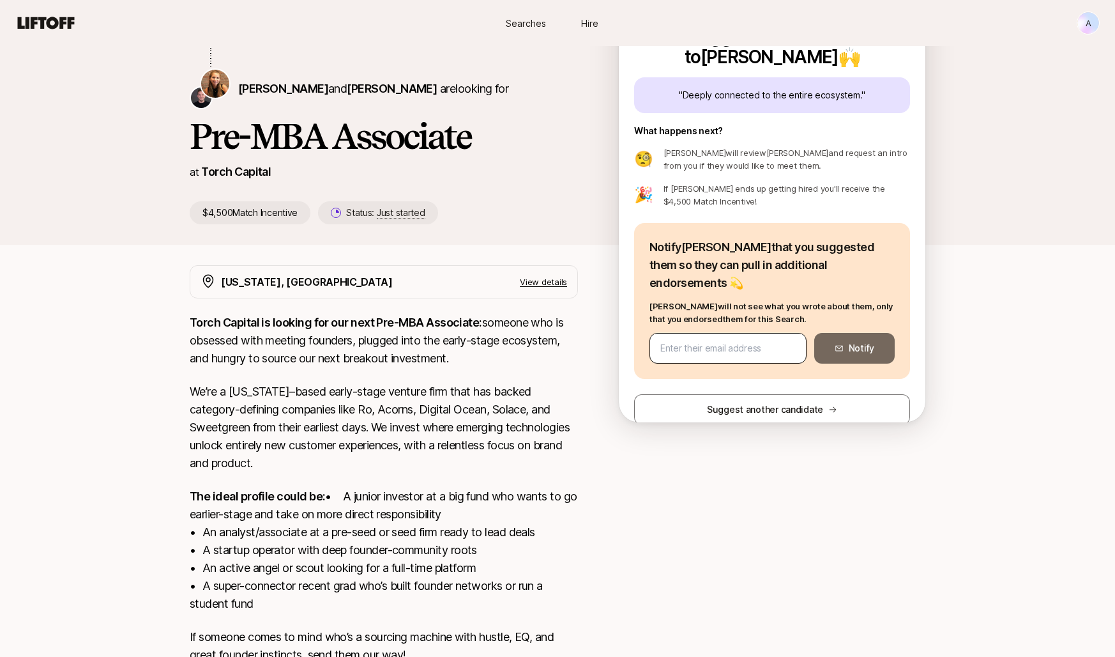
click at [719, 340] on input "email" at bounding box center [727, 347] width 135 height 15
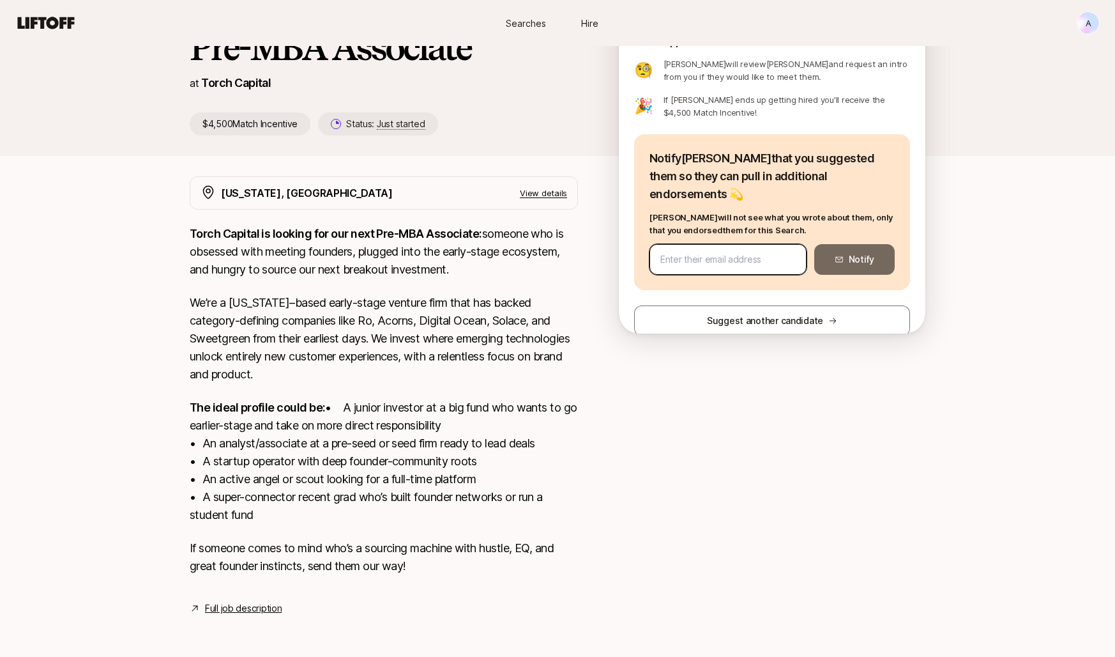
scroll to position [224, 0]
